Goal: Task Accomplishment & Management: Manage account settings

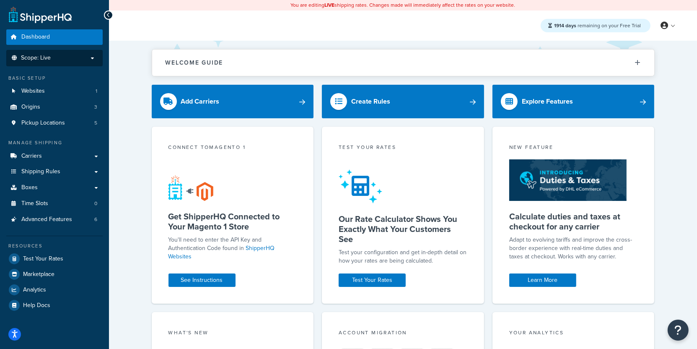
click at [83, 59] on p "Scope: Live" at bounding box center [54, 57] width 89 height 7
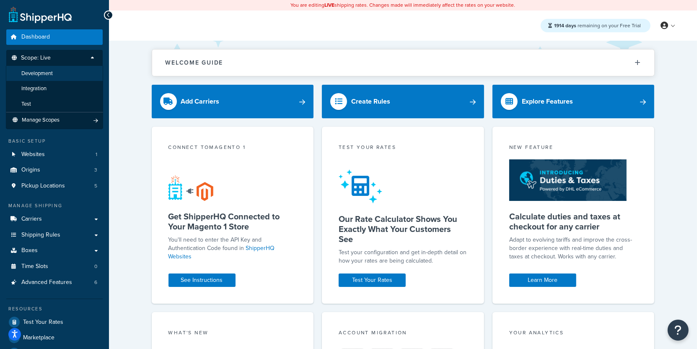
click at [71, 74] on li "Development" at bounding box center [54, 74] width 97 height 16
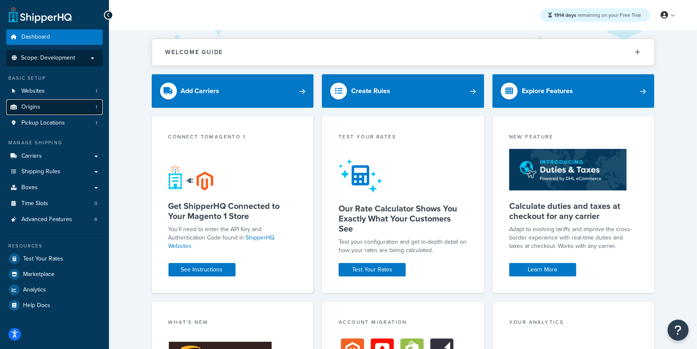
click at [82, 108] on link "Origins 1" at bounding box center [54, 107] width 96 height 16
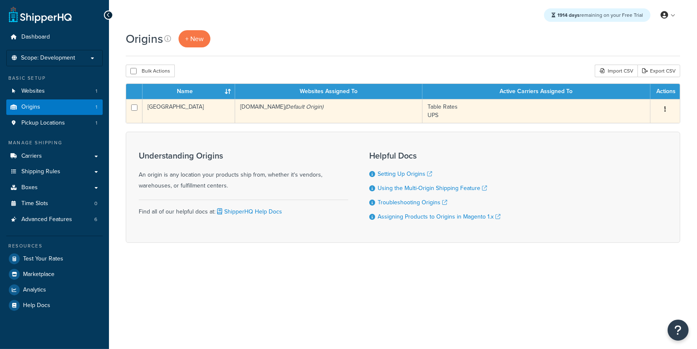
click at [226, 121] on td "[GEOGRAPHIC_DATA]" at bounding box center [188, 111] width 93 height 24
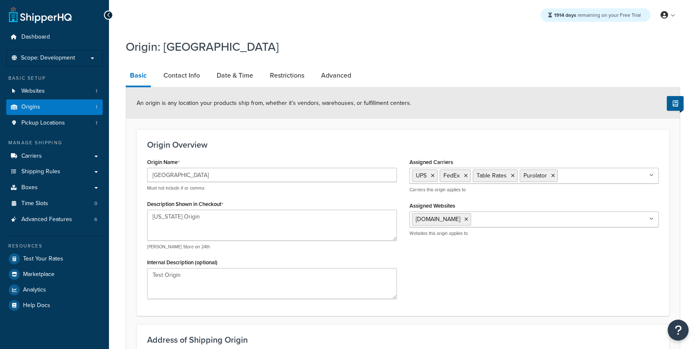
select select "38"
click at [85, 108] on link "Origins 1" at bounding box center [54, 107] width 96 height 16
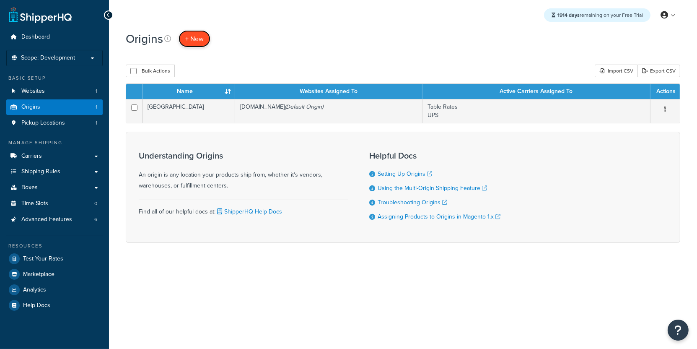
click at [208, 41] on link "+ New" at bounding box center [194, 38] width 32 height 17
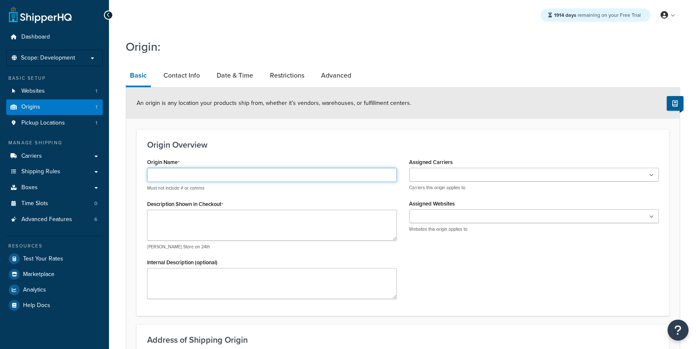
click at [214, 172] on input "Origin Name" at bounding box center [272, 175] width 250 height 14
type input "[GEOGRAPHIC_DATA]"
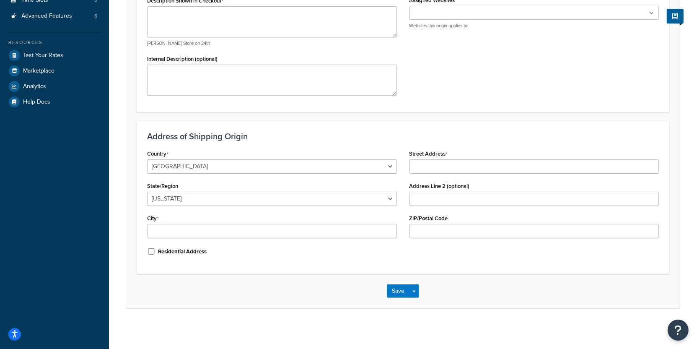
click at [193, 173] on div "Country United States United Kingdom Afghanistan Åland Islands Albania Algeria …" at bounding box center [272, 205] width 262 height 116
select select "1039"
click option "[GEOGRAPHIC_DATA]" at bounding box center [0, 0] width 0 height 0
select select "69"
click option "Ontario" at bounding box center [0, 0] width 0 height 0
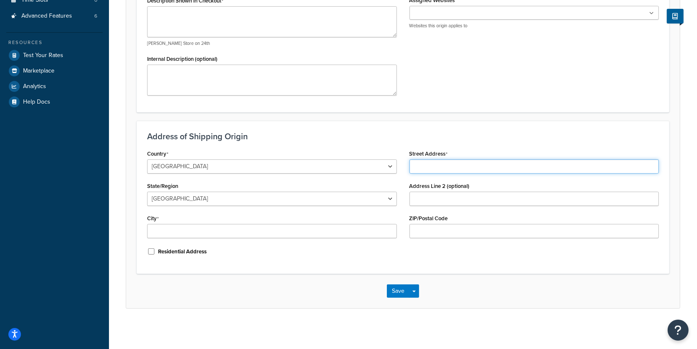
click at [437, 168] on input "Street Address" at bounding box center [534, 166] width 250 height 14
paste input "7230 Concession 1"
type input "7230 Concession 1"
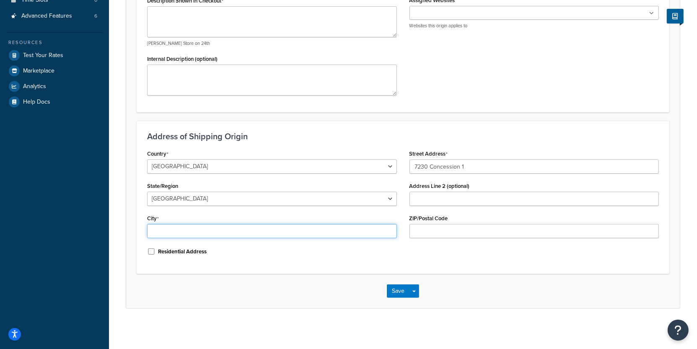
click at [247, 224] on input "City" at bounding box center [272, 231] width 250 height 14
paste input "Puslinch"
type input "Puslinch"
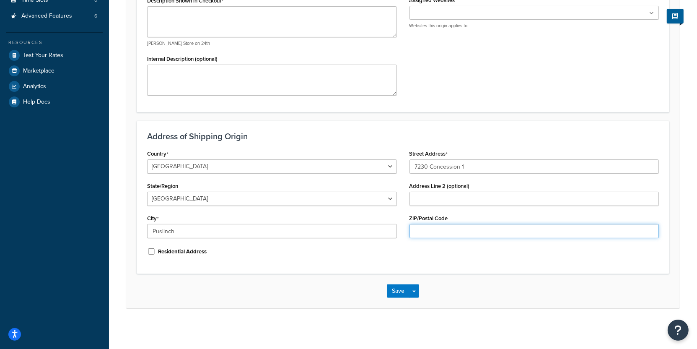
click at [421, 230] on input "ZIP/Postal Code" at bounding box center [534, 231] width 250 height 14
paste input "N0B2J0"
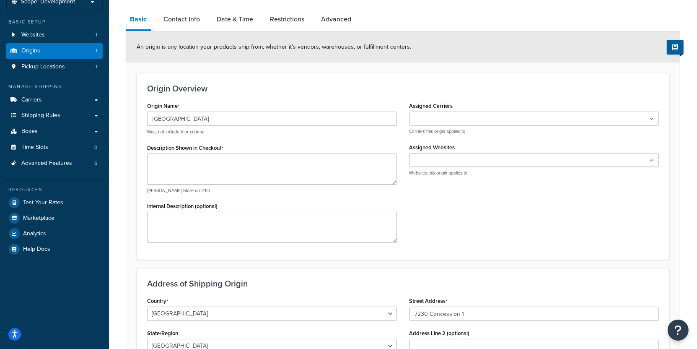
scroll to position [31, 0]
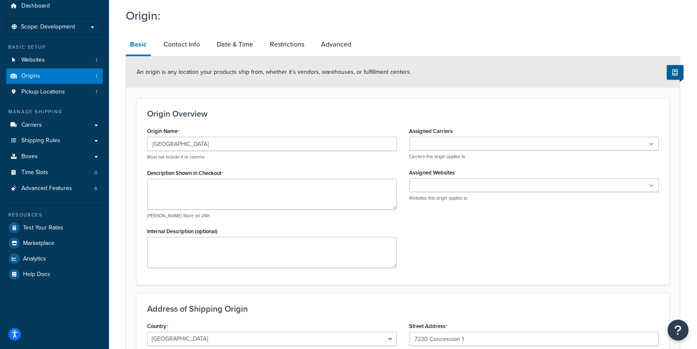
type input "N0B2J0"
click at [258, 199] on textarea "Description Shown in Checkout" at bounding box center [272, 193] width 250 height 31
type textarea "test"
click at [448, 189] on input "Assigned Websites" at bounding box center [449, 185] width 74 height 9
click at [446, 150] on div "UPS FedEx Table Rates Purolator Carriers this origin applies to" at bounding box center [534, 148] width 250 height 23
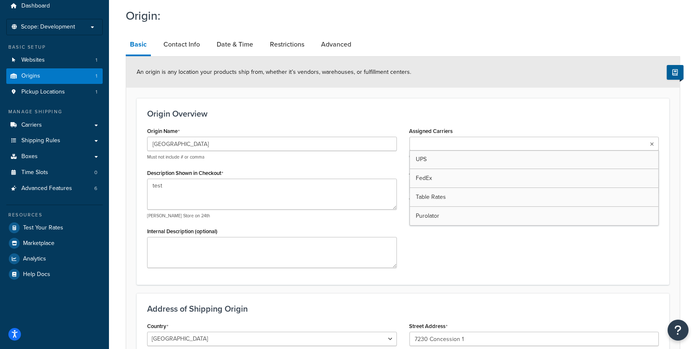
click at [446, 141] on input "Assigned Carriers" at bounding box center [449, 144] width 74 height 9
click at [377, 105] on div "Origin Overview Origin Name Canada Must not include # or comma Description Show…" at bounding box center [403, 191] width 532 height 186
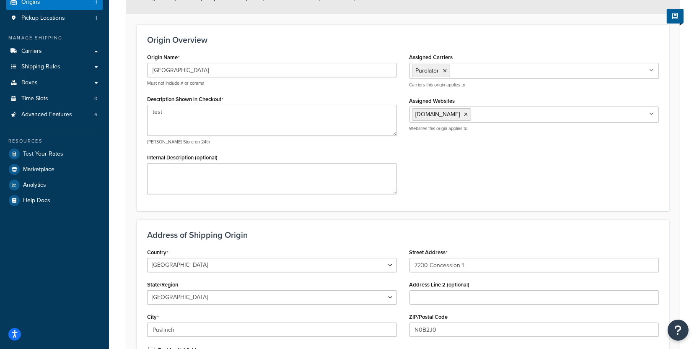
scroll to position [203, 0]
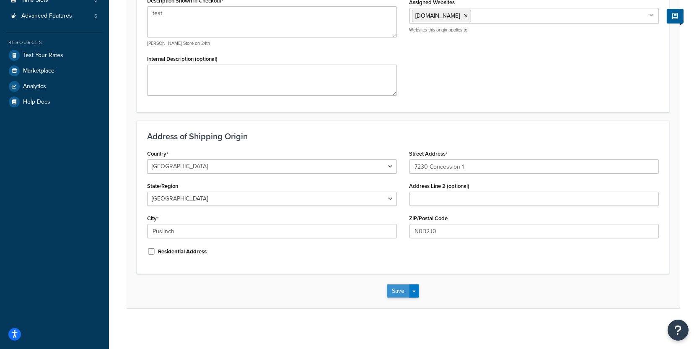
click at [392, 284] on button "Save" at bounding box center [398, 290] width 23 height 13
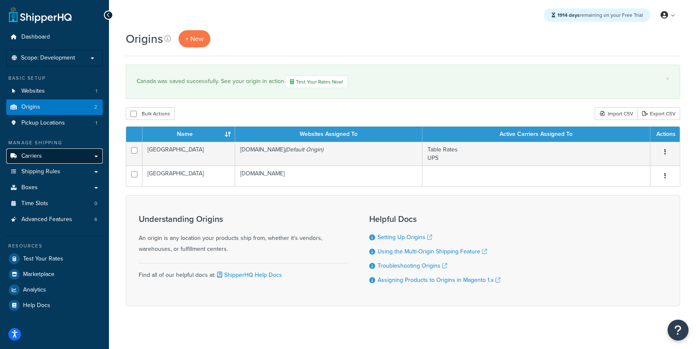
click at [80, 159] on link "Carriers" at bounding box center [54, 156] width 96 height 16
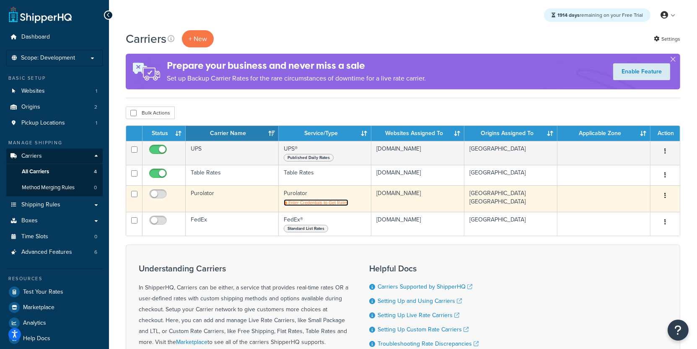
click at [314, 204] on span "Enter Credentials to Get Rates" at bounding box center [318, 202] width 60 height 7
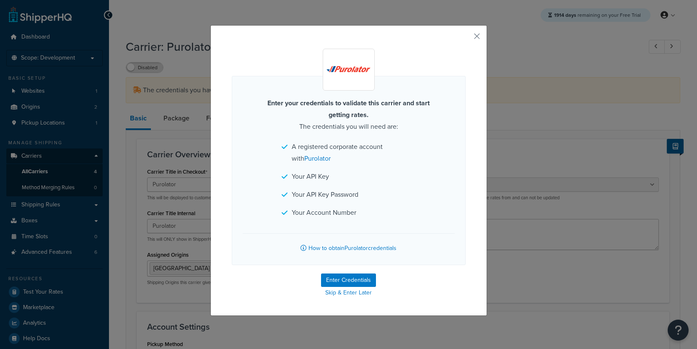
select select "purolator"
click at [344, 277] on button "Enter Credentials" at bounding box center [348, 279] width 55 height 13
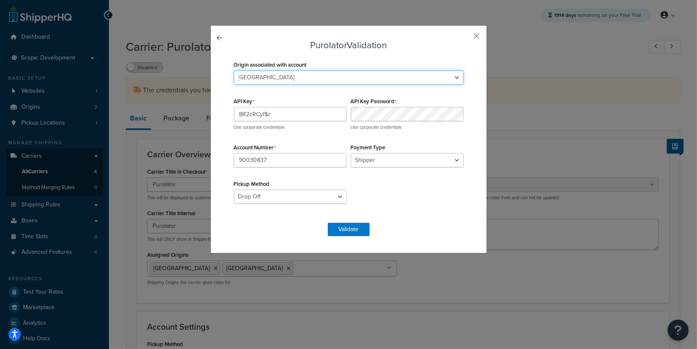
select select "170942"
click option "[GEOGRAPHIC_DATA]" at bounding box center [0, 0] width 0 height 0
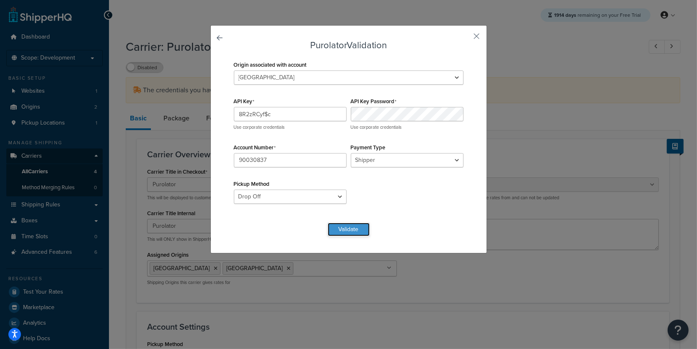
click at [354, 232] on button "Validate" at bounding box center [349, 228] width 42 height 13
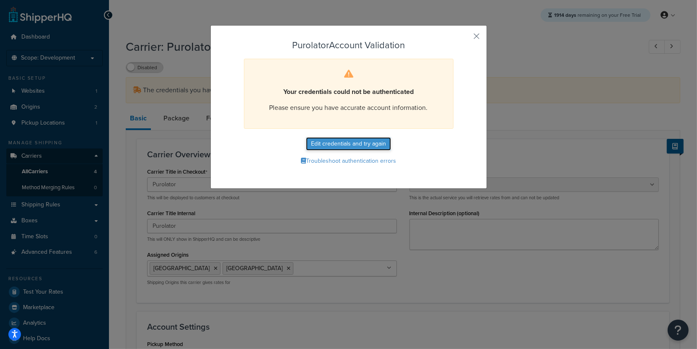
click at [338, 143] on button "Edit credentials and try again" at bounding box center [348, 143] width 85 height 13
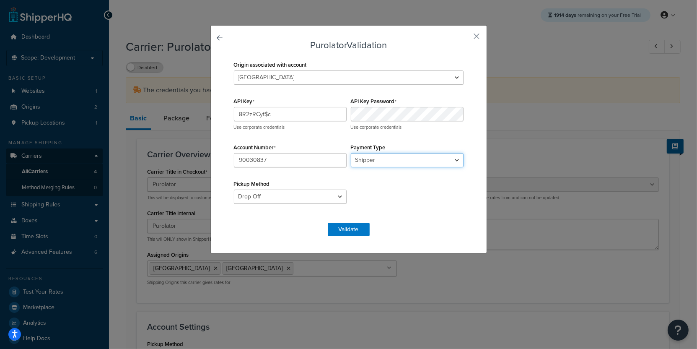
select select "CONSIGNEE"
click option "Consignee" at bounding box center [0, 0] width 0 height 0
click at [359, 230] on button "Validate" at bounding box center [349, 228] width 42 height 13
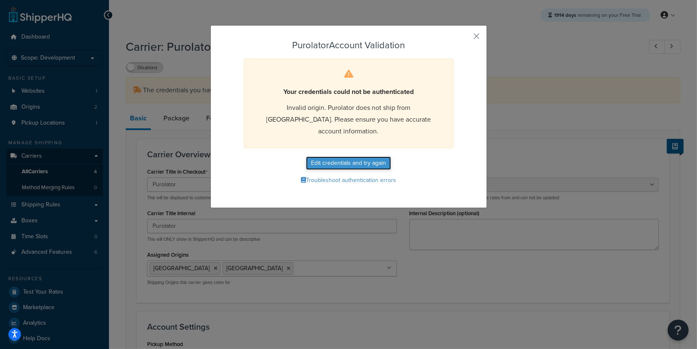
click at [359, 156] on button "Edit credentials and try again" at bounding box center [348, 162] width 85 height 13
select select "CONSIGNEE"
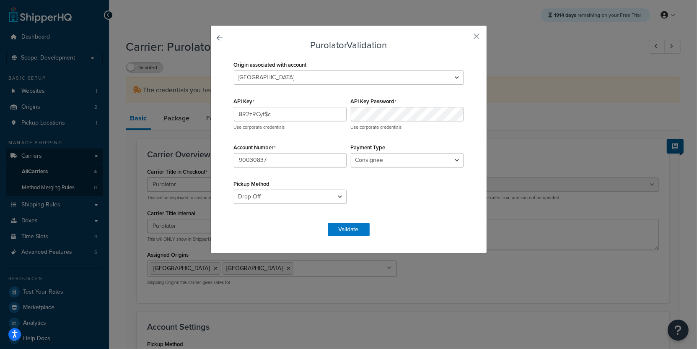
click at [297, 206] on div "Origin associated with account Canada Cane Island API Key 8R2zRCyf$c Use corpor…" at bounding box center [349, 136] width 234 height 155
select select "PRE_SCHEDULED"
click option "Pre-Scheduled" at bounding box center [0, 0] width 0 height 0
click at [348, 224] on button "Validate" at bounding box center [349, 228] width 42 height 13
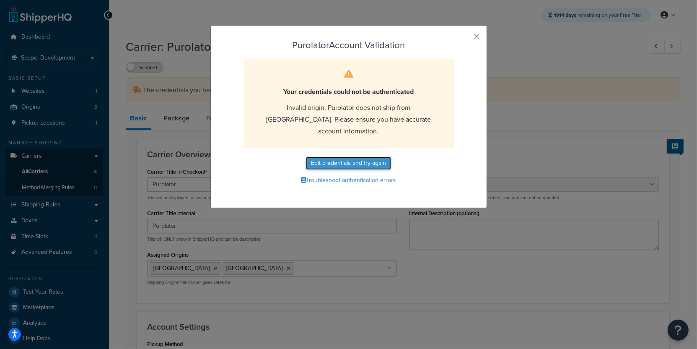
click at [324, 156] on button "Edit credentials and try again" at bounding box center [348, 162] width 85 height 13
select select "CONSIGNEE"
select select "PRE_SCHEDULED"
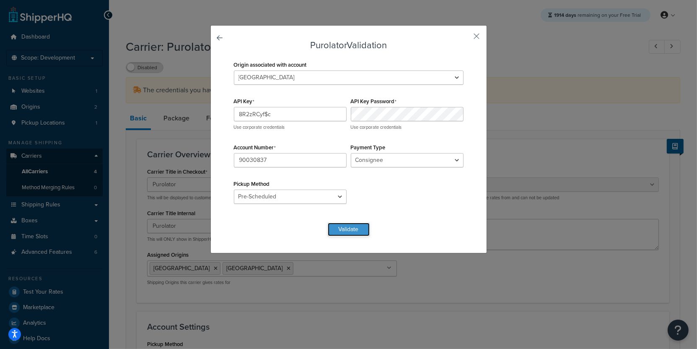
click at [362, 235] on button "Validate" at bounding box center [349, 228] width 42 height 13
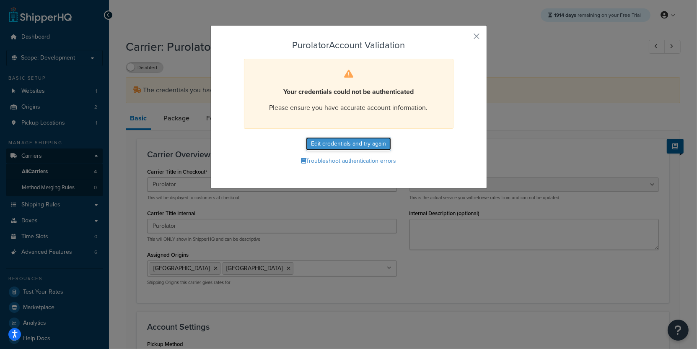
click at [358, 146] on button "Edit credentials and try again" at bounding box center [348, 143] width 85 height 13
select select "CONSIGNEE"
select select "PRE_SCHEDULED"
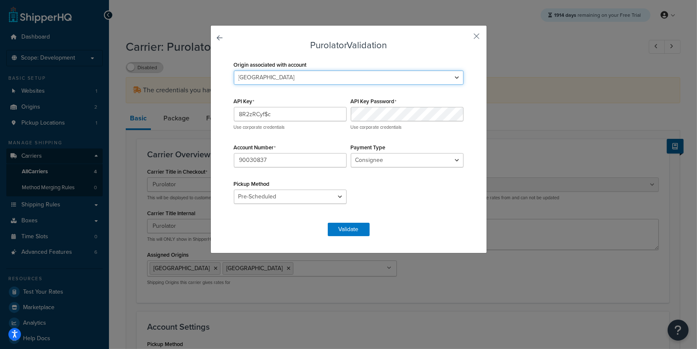
select select "170942"
click option "[GEOGRAPHIC_DATA]" at bounding box center [0, 0] width 0 height 0
select select "DROP_OFF"
click option "Drop Off" at bounding box center [0, 0] width 0 height 0
click at [362, 238] on div "Purolator Validation Origin associated with account Canada Cane Island API Key …" at bounding box center [348, 139] width 276 height 228
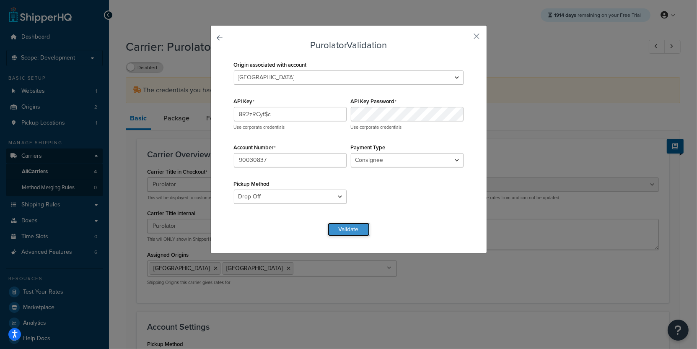
click at [352, 224] on button "Validate" at bounding box center [349, 228] width 42 height 13
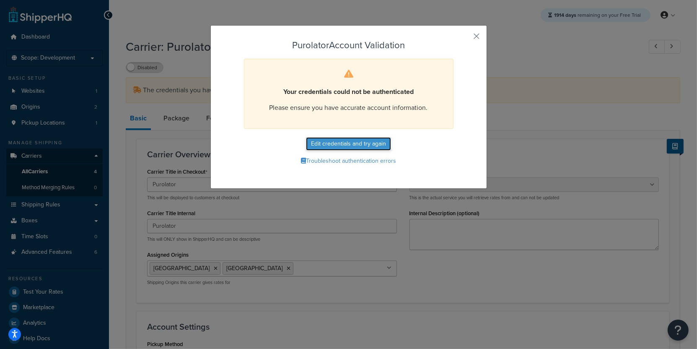
click at [343, 142] on button "Edit credentials and try again" at bounding box center [348, 143] width 85 height 13
select select "CONSIGNEE"
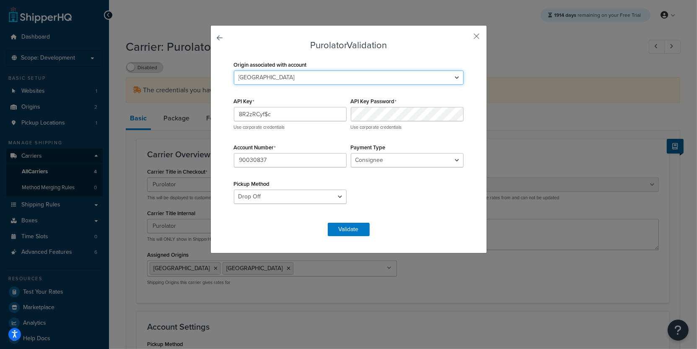
select select "170942"
click option "[GEOGRAPHIC_DATA]" at bounding box center [0, 0] width 0 height 0
select select "THIRD PARTY"
click option "Third Party" at bounding box center [0, 0] width 0 height 0
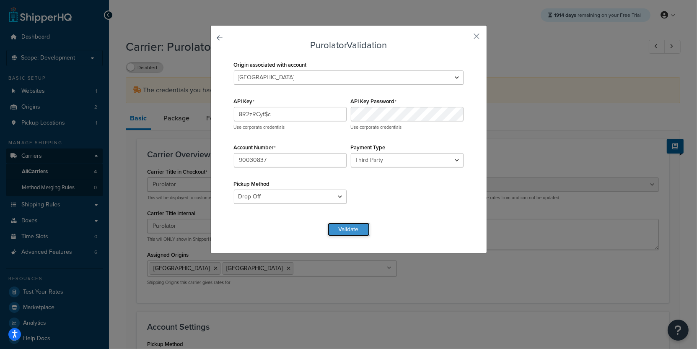
click at [349, 227] on button "Validate" at bounding box center [349, 228] width 42 height 13
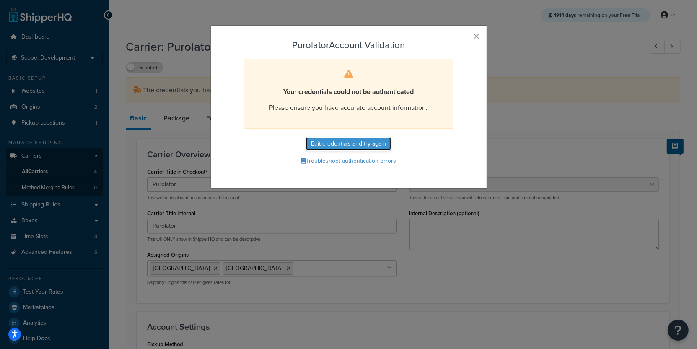
click at [336, 144] on button "Edit credentials and try again" at bounding box center [348, 143] width 85 height 13
select select "THIRD PARTY"
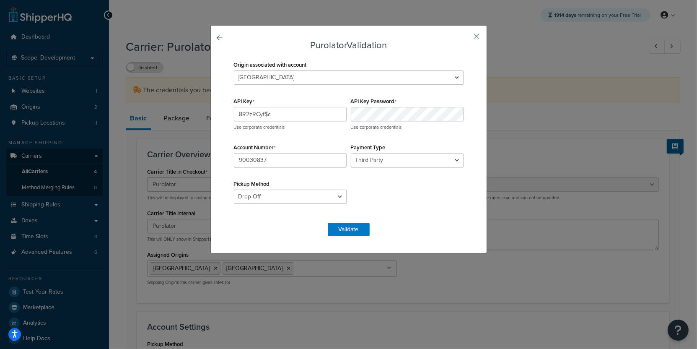
click at [324, 86] on div "Origin associated with account Canada Cane Island" at bounding box center [349, 77] width 234 height 36
select select "170942"
click option "[GEOGRAPHIC_DATA]" at bounding box center [0, 0] width 0 height 0
select select "SHIPPER"
click option "Shipper" at bounding box center [0, 0] width 0 height 0
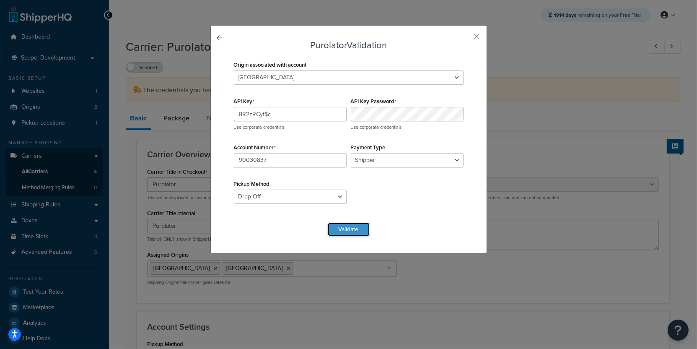
click at [352, 234] on button "Validate" at bounding box center [349, 228] width 42 height 13
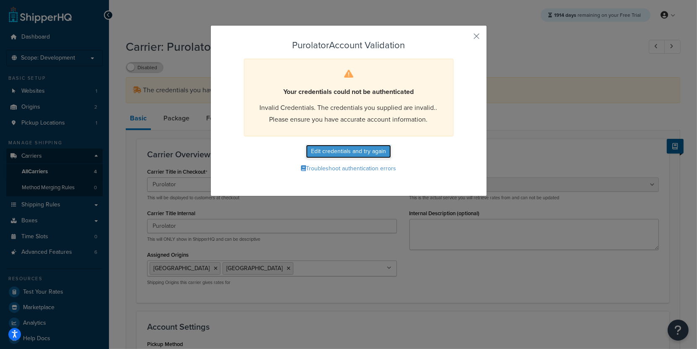
click at [344, 149] on button "Edit credentials and try again" at bounding box center [348, 151] width 85 height 13
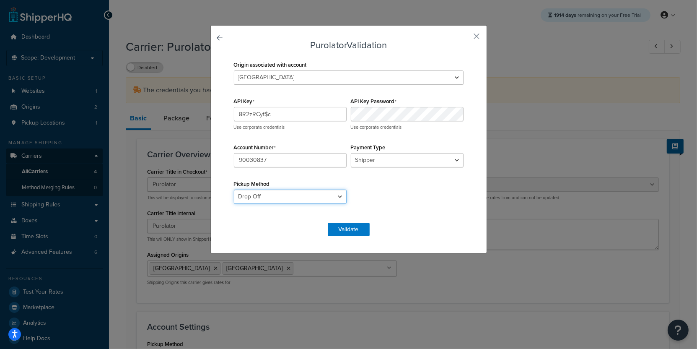
select select "PRE_SCHEDULED"
click option "Pre-Scheduled" at bounding box center [0, 0] width 0 height 0
click at [360, 227] on button "Validate" at bounding box center [349, 228] width 42 height 13
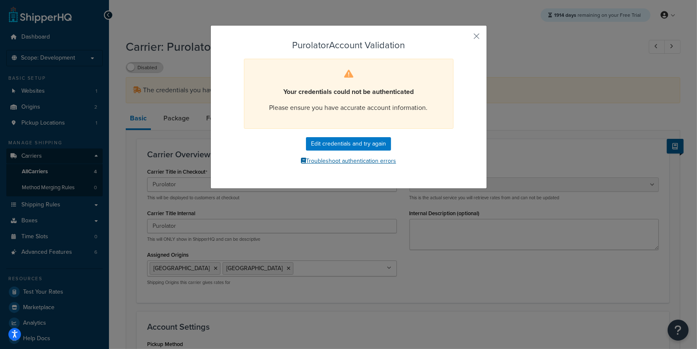
click at [347, 156] on button "Troubleshoot authentication errors" at bounding box center [349, 161] width 234 height 13
click at [337, 147] on button "Edit credentials and try again" at bounding box center [348, 143] width 85 height 13
select select "PRE_SCHEDULED"
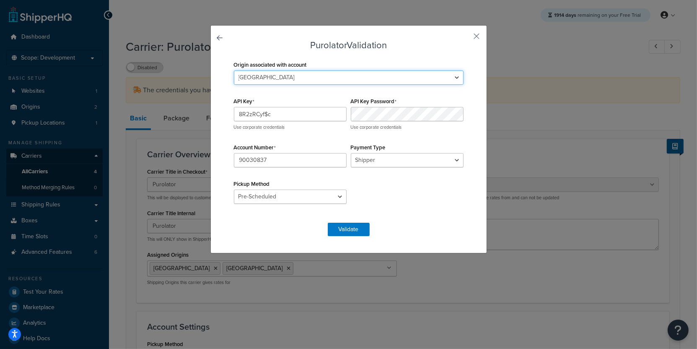
select select "170942"
click option "[GEOGRAPHIC_DATA]" at bounding box center [0, 0] width 0 height 0
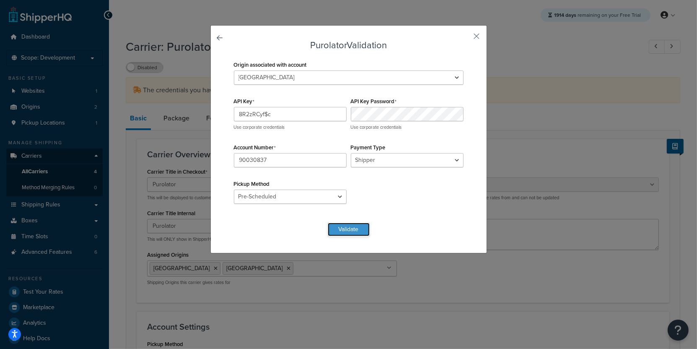
click at [357, 229] on button "Validate" at bounding box center [349, 228] width 42 height 13
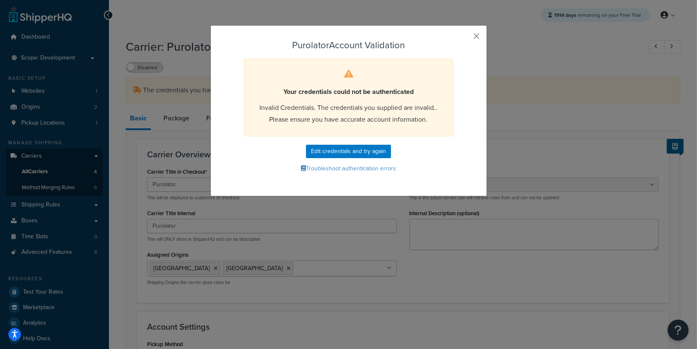
click at [465, 39] on button "button" at bounding box center [464, 39] width 2 height 2
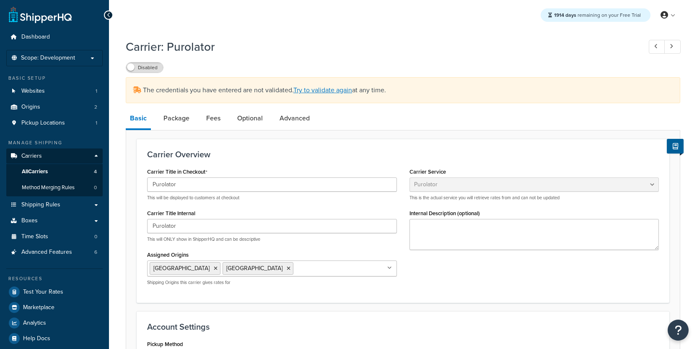
select select "purolator"
select select "PRE_SCHEDULED"
click at [78, 101] on link "Origins 2" at bounding box center [54, 107] width 96 height 16
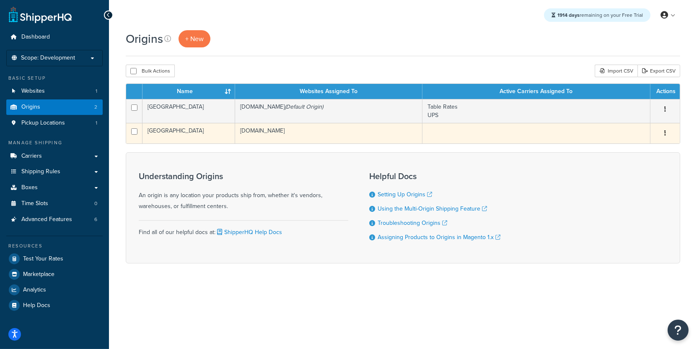
click at [253, 127] on td "[DOMAIN_NAME]" at bounding box center [328, 133] width 187 height 21
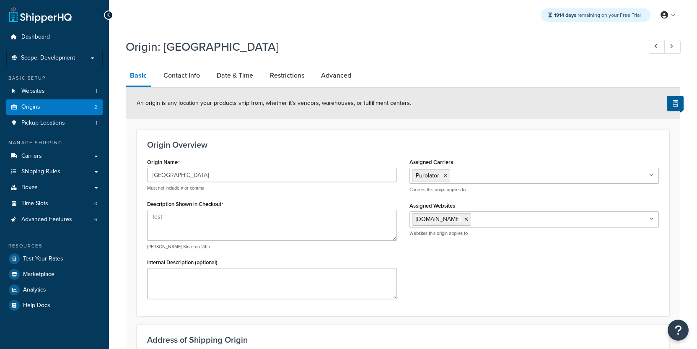
select select "1039"
select select "69"
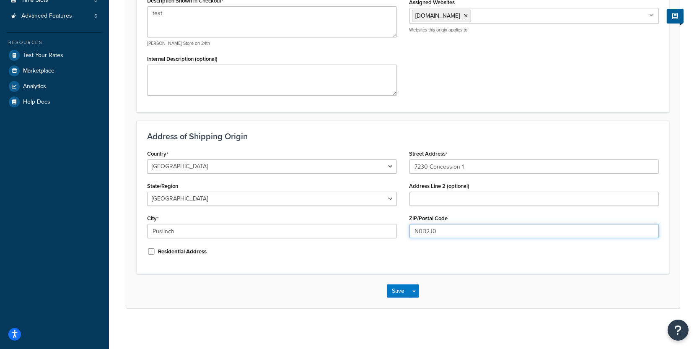
click at [424, 234] on input "N0B2J0" at bounding box center [534, 231] width 250 height 14
click at [424, 231] on input "N0B2J0" at bounding box center [534, 231] width 250 height 14
drag, startPoint x: 438, startPoint y: 230, endPoint x: 411, endPoint y: 230, distance: 27.2
click at [411, 230] on input "N0B 2J0" at bounding box center [534, 231] width 250 height 14
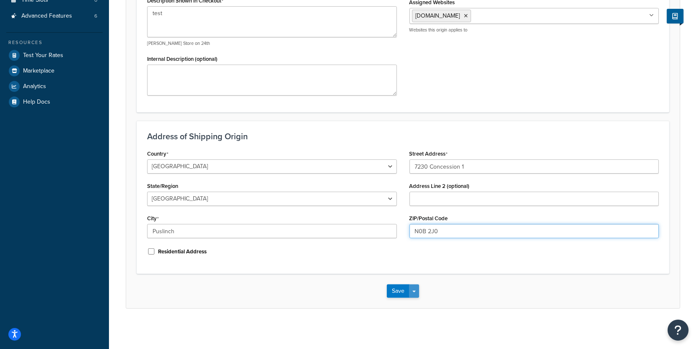
type input "N0B 2J0"
click at [416, 292] on button "Save Dropdown" at bounding box center [414, 290] width 10 height 13
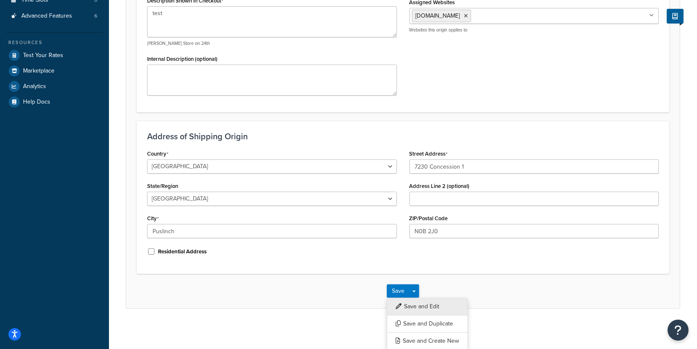
click at [416, 302] on button "Save and Edit" at bounding box center [427, 306] width 81 height 18
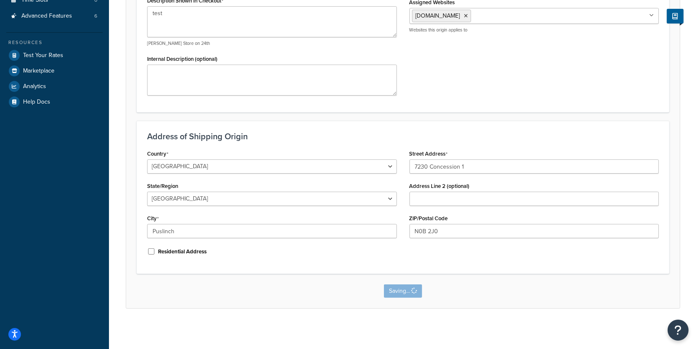
scroll to position [0, 0]
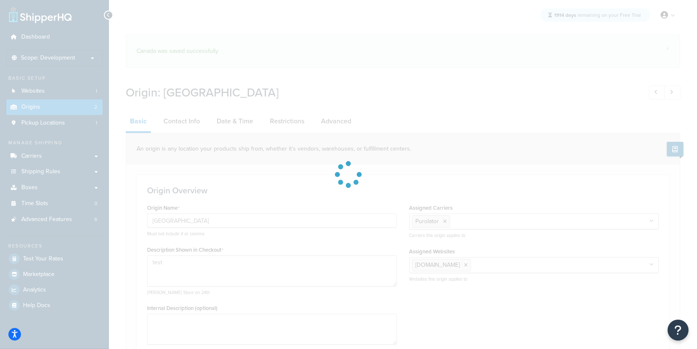
select select "1039"
select select "69"
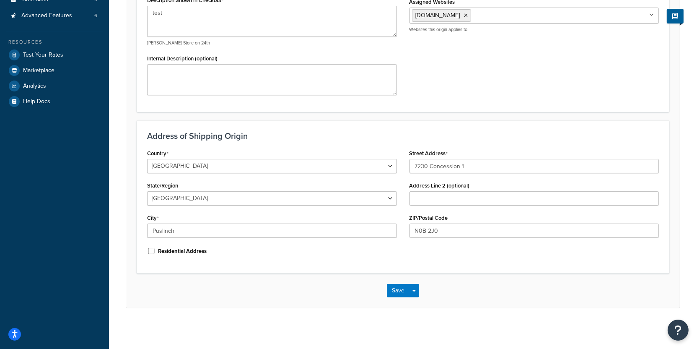
scroll to position [203, 0]
click at [267, 233] on input "Puslinch" at bounding box center [272, 231] width 250 height 14
paste input "[STREET_ADDRESS]"
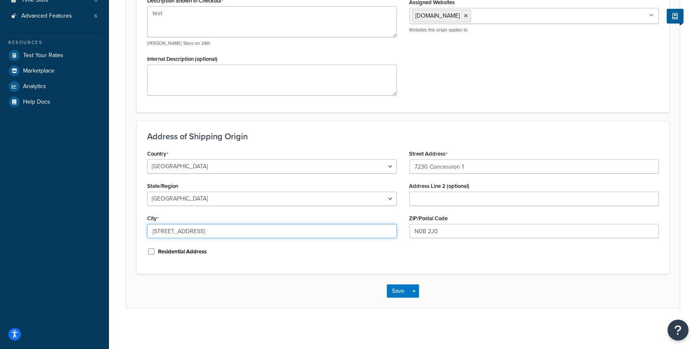
type input "[STREET_ADDRESS]"
click at [425, 189] on div "Address Line 2 (optional)" at bounding box center [534, 193] width 250 height 26
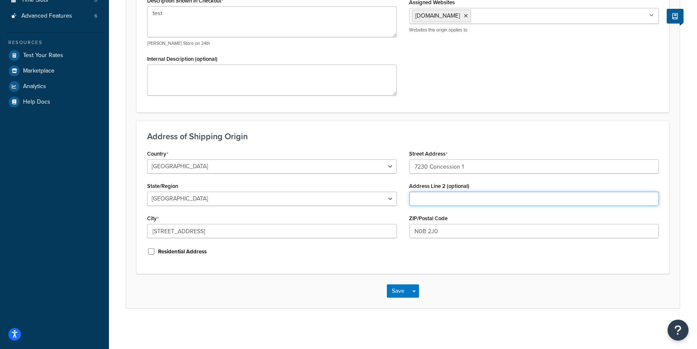
click at [425, 194] on input "Address Line 2 (optional)" at bounding box center [534, 198] width 250 height 14
paste input "Suite 300"
type input "Suite 300"
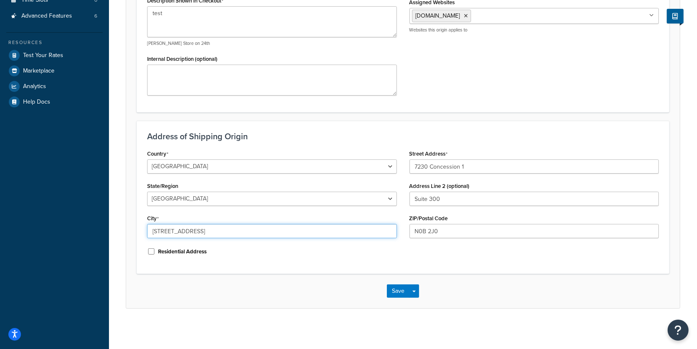
click at [246, 231] on input "[STREET_ADDRESS]" at bounding box center [272, 231] width 250 height 14
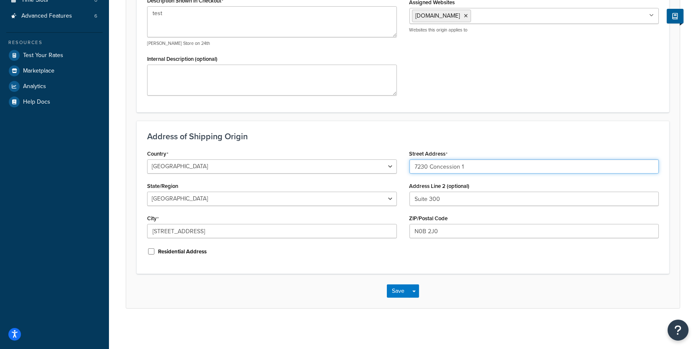
click at [457, 164] on input "7230 Concession 1" at bounding box center [534, 166] width 250 height 14
paste input "[STREET_ADDRESS]"
type input "[STREET_ADDRESS]"
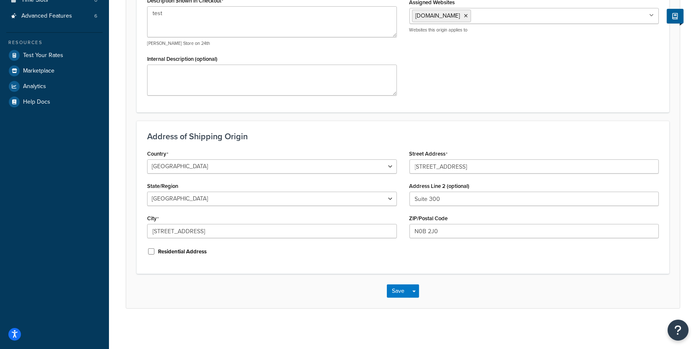
click at [450, 241] on div "Street Address 73 Water st N Address Line 2 (optional) Suite 300 ZIP/Postal Cod…" at bounding box center [534, 195] width 262 height 97
click at [450, 227] on input "N0B 2J0" at bounding box center [534, 231] width 250 height 14
paste input "1R 7L6"
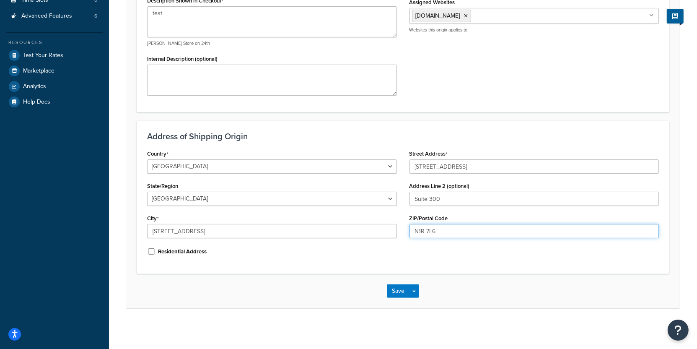
type input "N1R 7L6"
click at [417, 290] on button "Save Dropdown" at bounding box center [414, 290] width 10 height 13
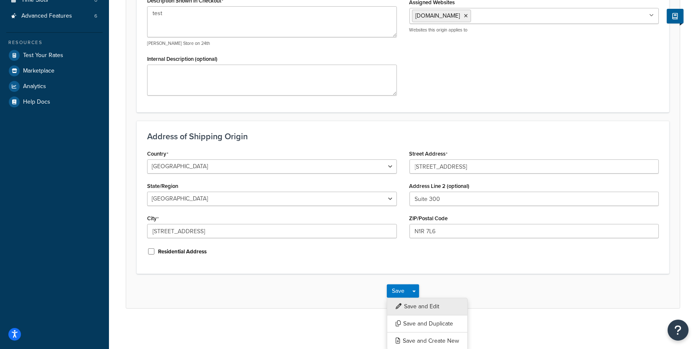
click at [416, 304] on button "Save and Edit" at bounding box center [427, 306] width 81 height 18
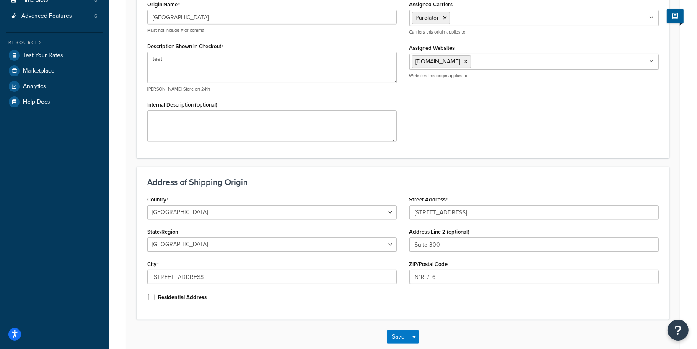
scroll to position [0, 0]
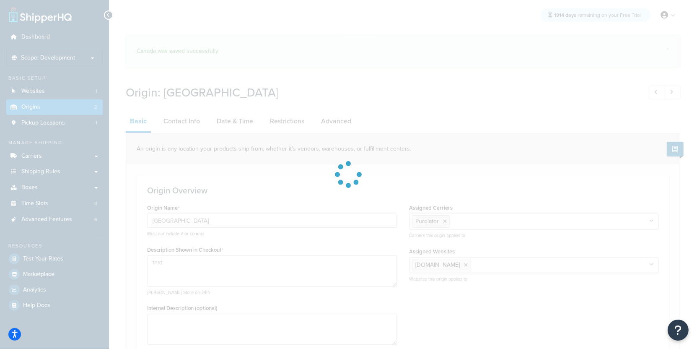
select select "1039"
select select "69"
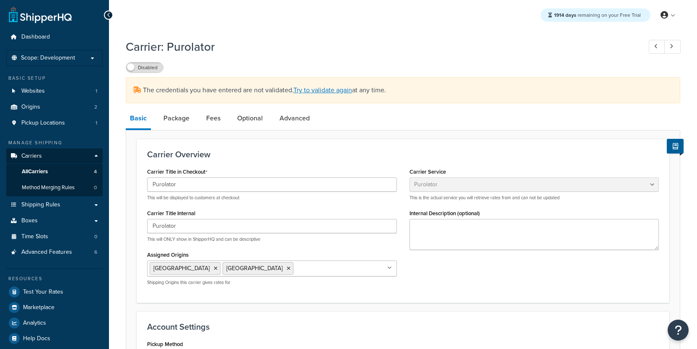
select select "purolator"
select select "PRE_SCHEDULED"
click at [335, 91] on link "Try to validate again" at bounding box center [322, 90] width 59 height 10
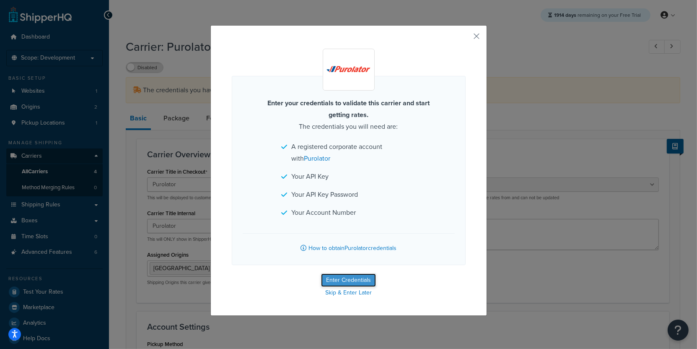
click at [361, 283] on button "Enter Credentials" at bounding box center [348, 279] width 55 height 13
select select "PRE_SCHEDULED"
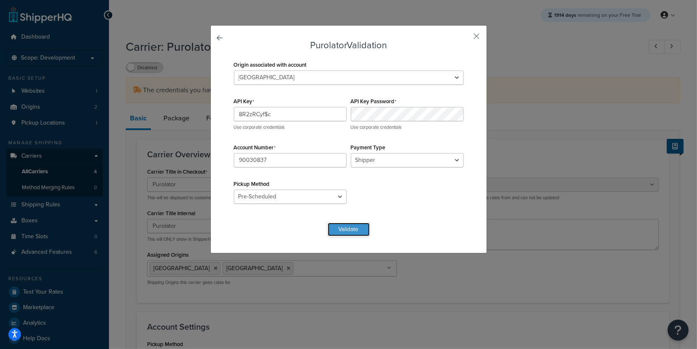
click at [346, 230] on button "Validate" at bounding box center [349, 228] width 42 height 13
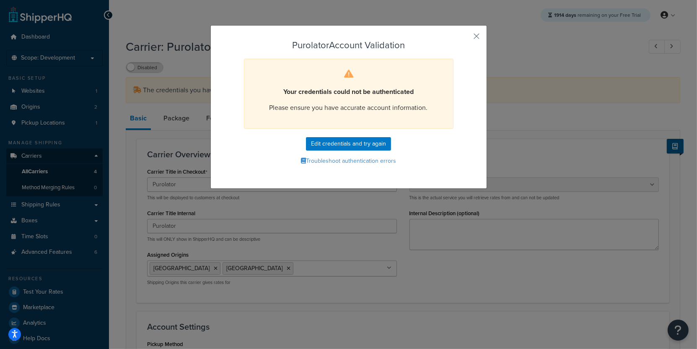
click at [346, 137] on form "Purolator Account Validation Your credentials could not be authenticated Please…" at bounding box center [349, 103] width 234 height 127
click at [345, 146] on button "Edit credentials and try again" at bounding box center [348, 143] width 85 height 13
select select "PRE_SCHEDULED"
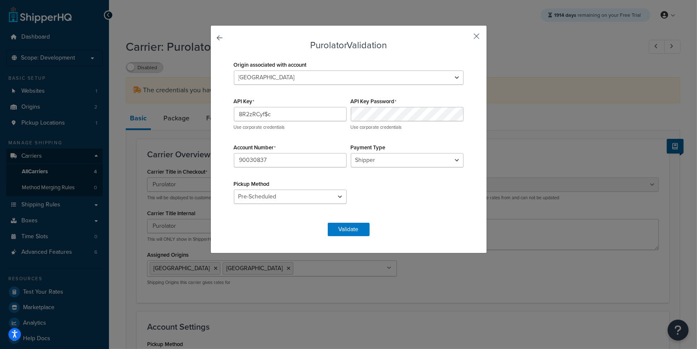
click at [465, 40] on button "button" at bounding box center [464, 39] width 2 height 2
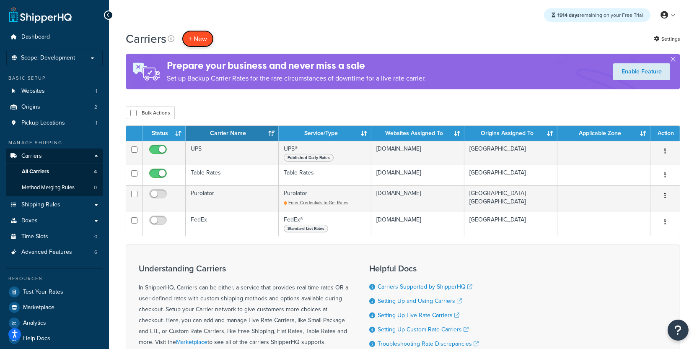
click at [208, 38] on button "+ New" at bounding box center [198, 38] width 32 height 17
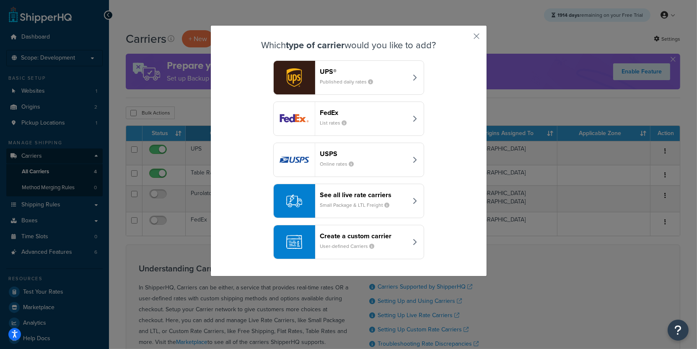
click at [341, 196] on header "See all live rate carriers" at bounding box center [364, 195] width 88 height 8
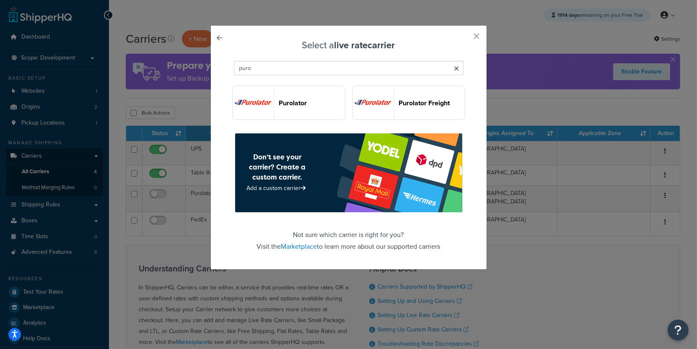
type input "puro"
click at [399, 99] on header "Purolator Freight" at bounding box center [432, 103] width 66 height 8
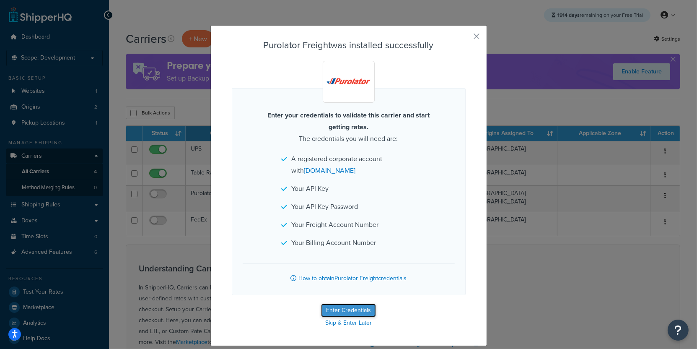
click at [347, 308] on button "Enter Credentials" at bounding box center [348, 309] width 55 height 13
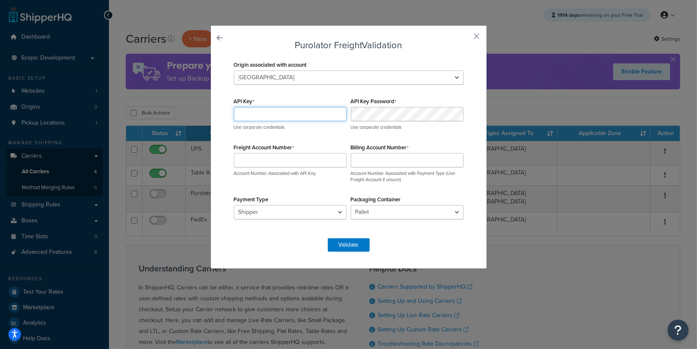
click at [292, 120] on input "API Key" at bounding box center [290, 114] width 113 height 14
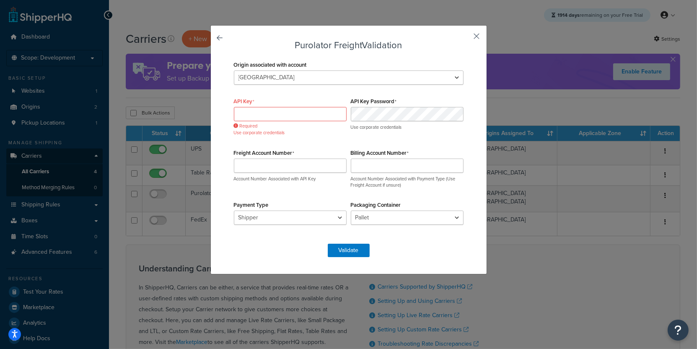
click at [465, 38] on button "button" at bounding box center [464, 39] width 2 height 2
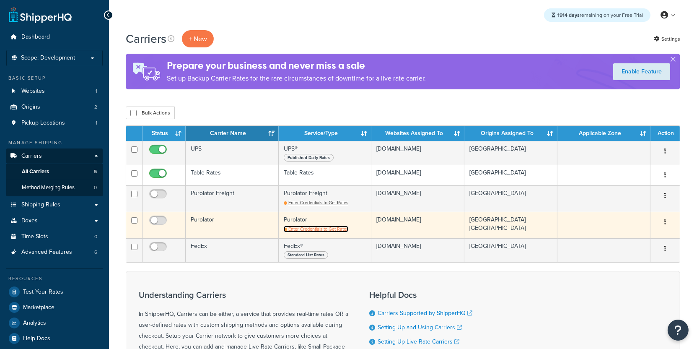
click at [305, 229] on span "Enter Credentials to Get Rates" at bounding box center [318, 228] width 60 height 7
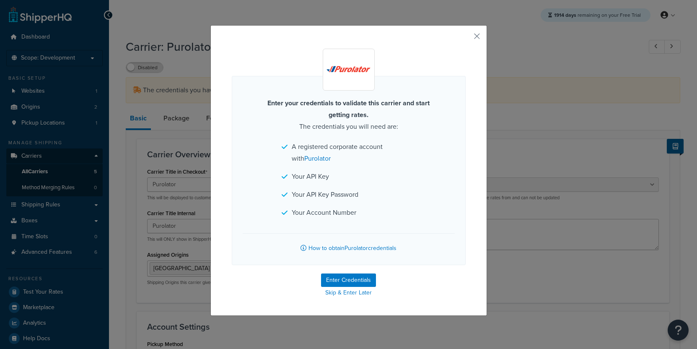
select select "purolator"
select select "PRE_SCHEDULED"
click at [350, 278] on button "Enter Credentials" at bounding box center [348, 279] width 55 height 13
select select "PRE_SCHEDULED"
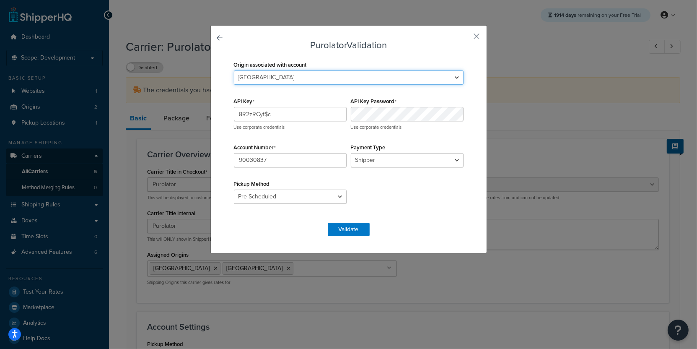
click option "[GEOGRAPHIC_DATA]" at bounding box center [0, 0] width 0 height 0
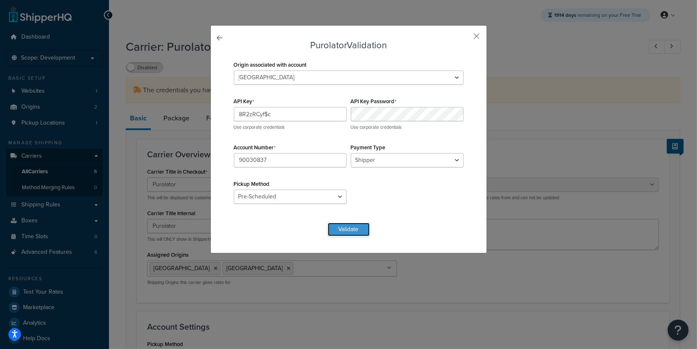
click at [352, 235] on button "Validate" at bounding box center [349, 228] width 42 height 13
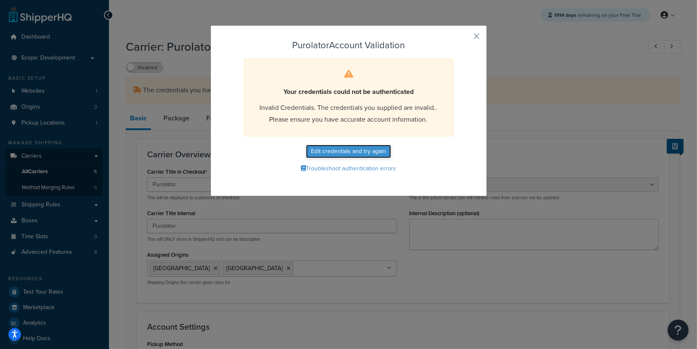
click at [325, 152] on button "Edit credentials and try again" at bounding box center [348, 151] width 85 height 13
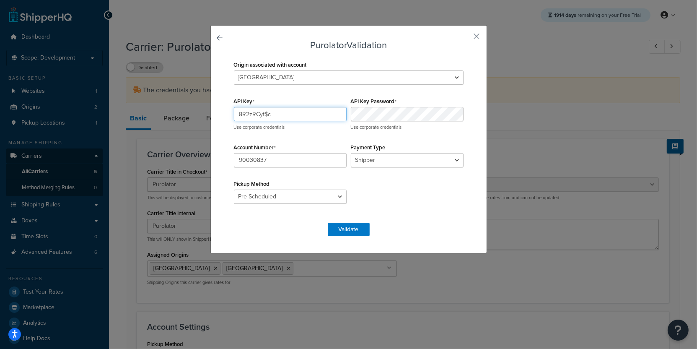
click at [240, 112] on input "8R2zRCyf$c" at bounding box center [290, 114] width 113 height 14
select select "DROP_OFF"
click option "Drop Off" at bounding box center [0, 0] width 0 height 0
click at [359, 230] on button "Validate" at bounding box center [349, 228] width 42 height 13
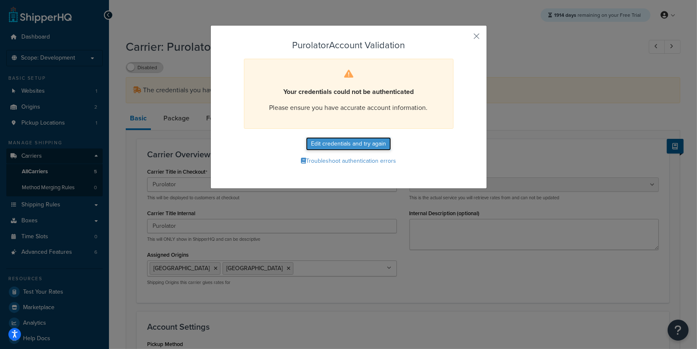
click at [354, 142] on button "Edit credentials and try again" at bounding box center [348, 143] width 85 height 13
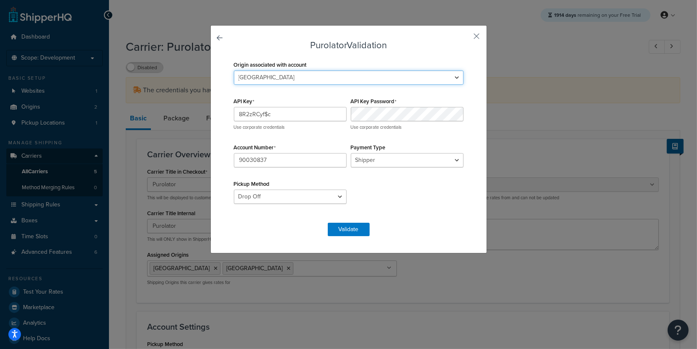
click option "[GEOGRAPHIC_DATA]" at bounding box center [0, 0] width 0 height 0
select select "CONSIGNEE"
click option "Consignee" at bounding box center [0, 0] width 0 height 0
click at [340, 240] on div "Purolator Validation Origin associated with account [GEOGRAPHIC_DATA] [GEOGRAPH…" at bounding box center [348, 139] width 276 height 228
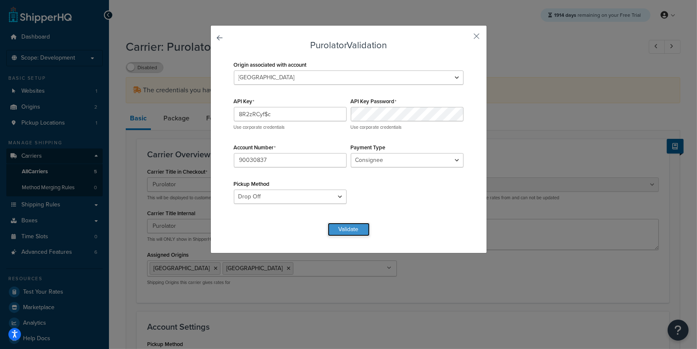
click at [340, 224] on button "Validate" at bounding box center [349, 228] width 42 height 13
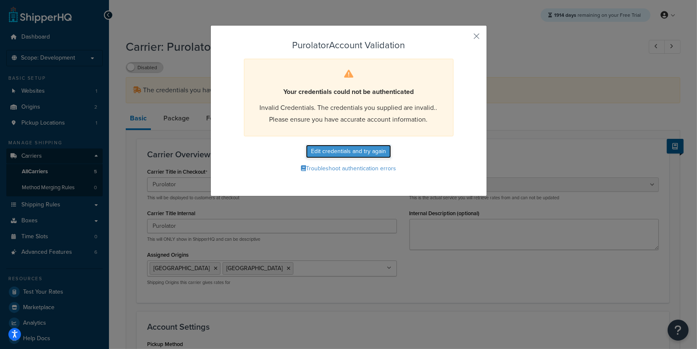
click at [372, 153] on button "Edit credentials and try again" at bounding box center [348, 151] width 85 height 13
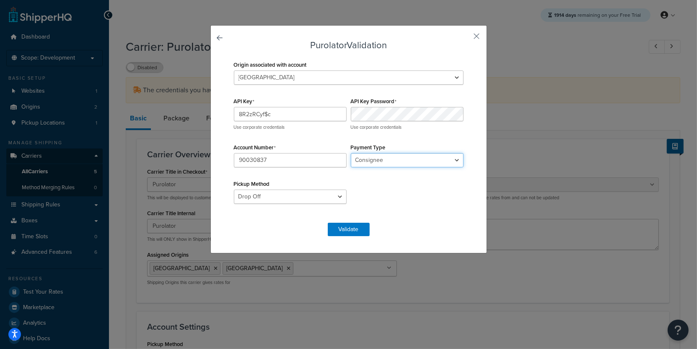
select select "THIRD PARTY"
click option "Third Party" at bounding box center [0, 0] width 0 height 0
click at [339, 233] on button "Validate" at bounding box center [349, 228] width 42 height 13
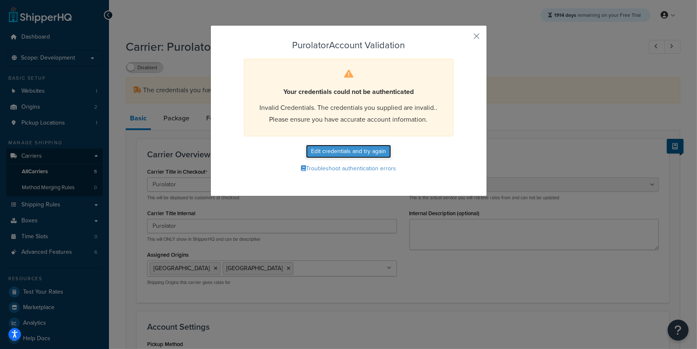
click at [344, 147] on button "Edit credentials and try again" at bounding box center [348, 151] width 85 height 13
select select "THIRD PARTY"
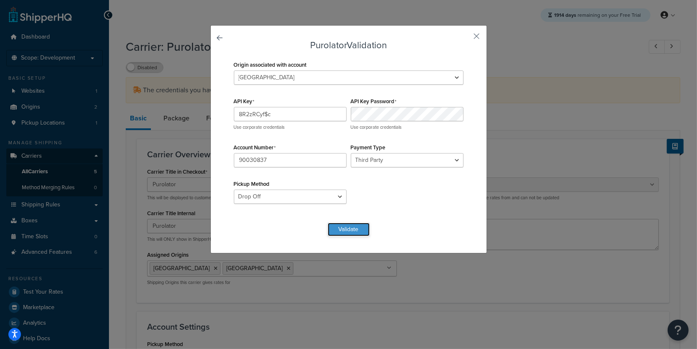
click at [335, 227] on button "Validate" at bounding box center [349, 228] width 42 height 13
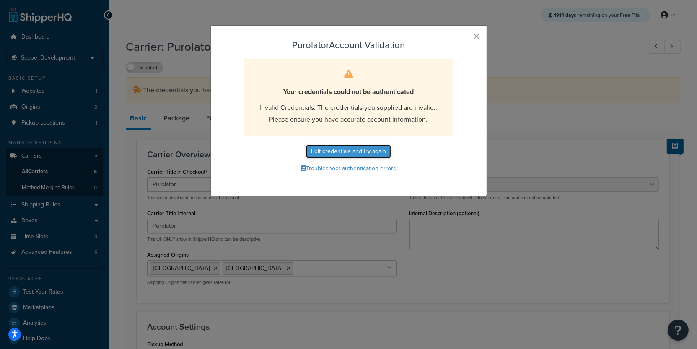
click at [326, 151] on button "Edit credentials and try again" at bounding box center [348, 151] width 85 height 13
select select "THIRD PARTY"
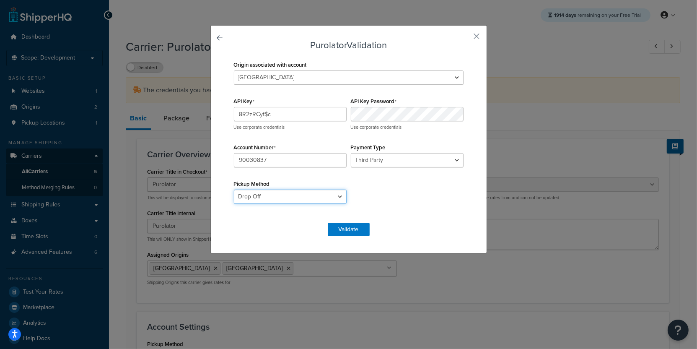
select select "PRE_SCHEDULED"
click option "Pre-Scheduled" at bounding box center [0, 0] width 0 height 0
click at [345, 229] on button "Validate" at bounding box center [349, 228] width 42 height 13
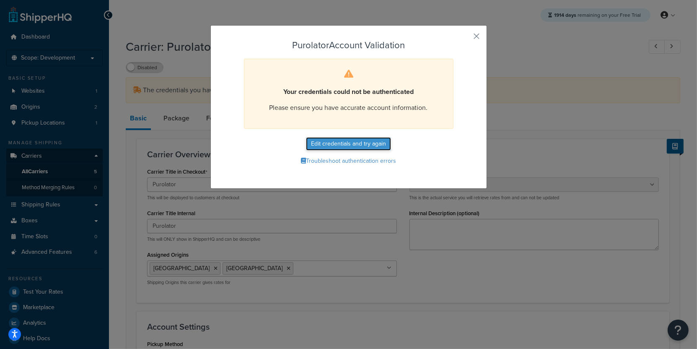
click at [354, 149] on button "Edit credentials and try again" at bounding box center [348, 143] width 85 height 13
select select "THIRD PARTY"
select select "PRE_SCHEDULED"
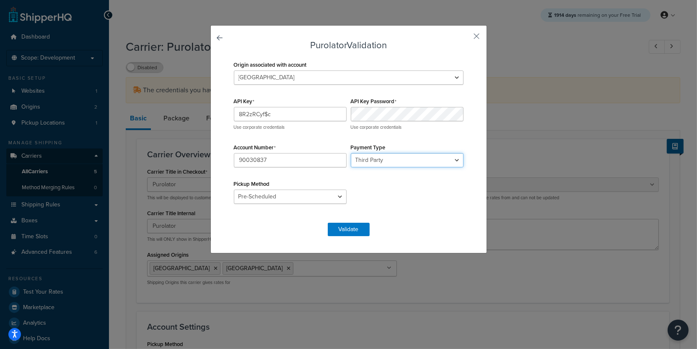
select select "CONSIGNEE"
click option "Consignee" at bounding box center [0, 0] width 0 height 0
click at [354, 222] on form "Purolator Validation Origin associated with account [GEOGRAPHIC_DATA] [GEOGRAPH…" at bounding box center [349, 138] width 234 height 196
click at [354, 222] on button "Validate" at bounding box center [349, 228] width 42 height 13
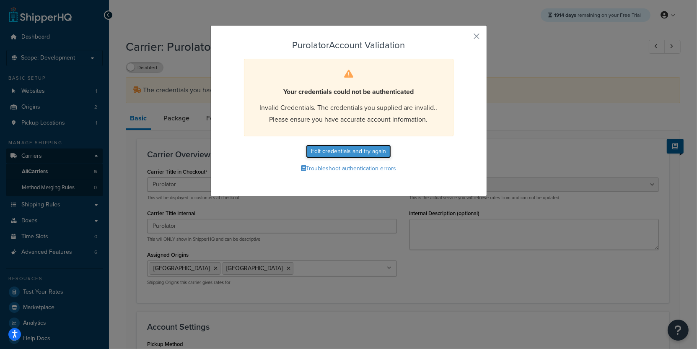
click at [364, 155] on button "Edit credentials and try again" at bounding box center [348, 151] width 85 height 13
select select "CONSIGNEE"
select select "PRE_SCHEDULED"
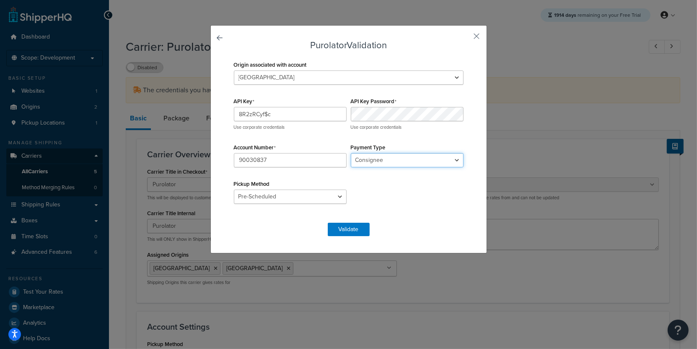
select select "SHIPPER"
click option "Shipper" at bounding box center [0, 0] width 0 height 0
click at [348, 225] on button "Validate" at bounding box center [349, 228] width 42 height 13
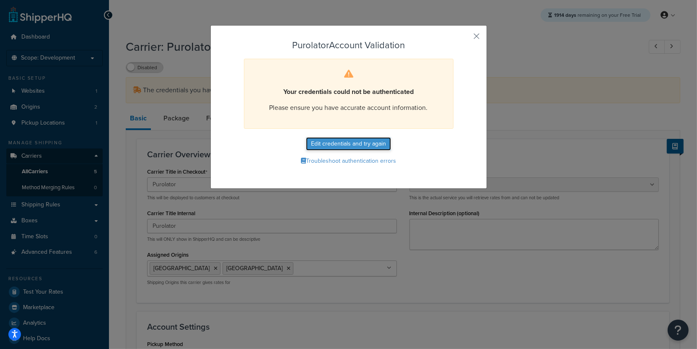
click at [325, 145] on button "Edit credentials and try again" at bounding box center [348, 143] width 85 height 13
select select "PRE_SCHEDULED"
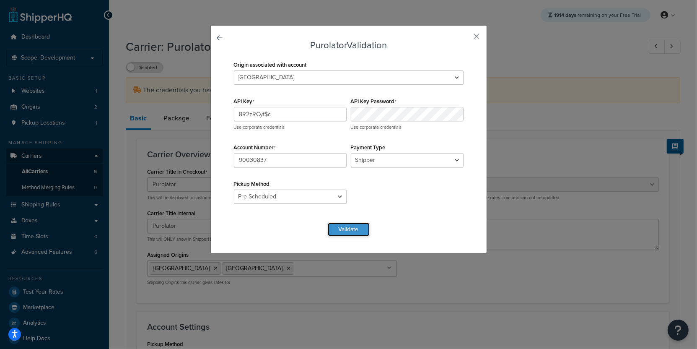
click at [343, 226] on button "Validate" at bounding box center [349, 228] width 42 height 13
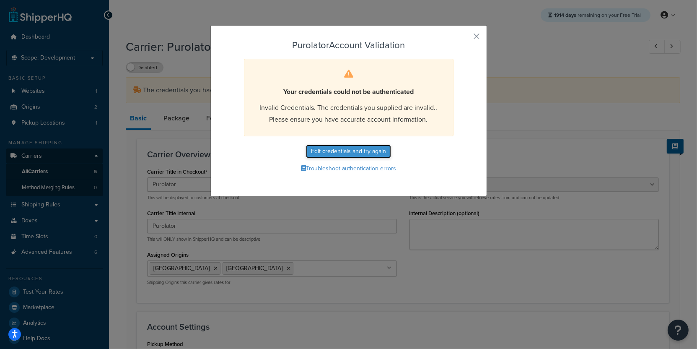
click at [346, 152] on button "Edit credentials and try again" at bounding box center [348, 151] width 85 height 13
select select "PRE_SCHEDULED"
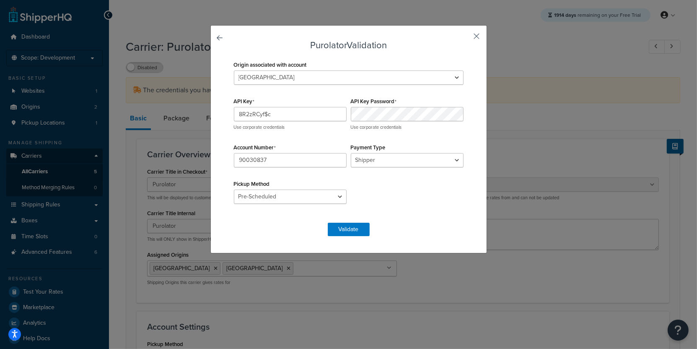
click at [465, 38] on button "button" at bounding box center [464, 39] width 2 height 2
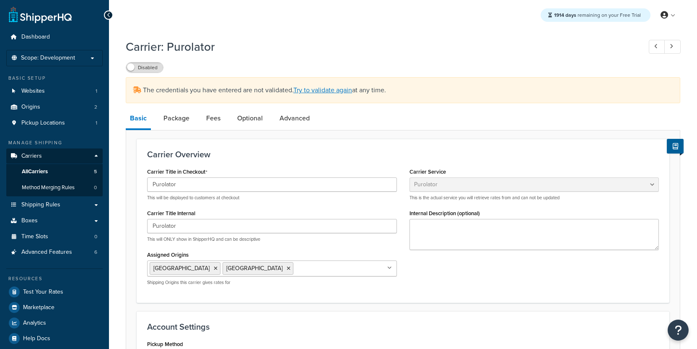
select select "purolator"
select select "PRE_SCHEDULED"
click at [62, 158] on link "Carriers" at bounding box center [54, 156] width 96 height 16
